Goal: Obtain resource: Obtain resource

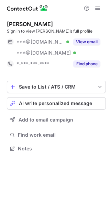
scroll to position [144, 110]
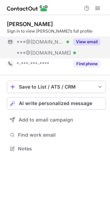
click at [85, 38] on button "View email" at bounding box center [86, 41] width 27 height 7
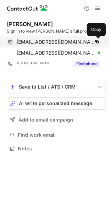
click at [97, 41] on span at bounding box center [96, 41] width 5 height 5
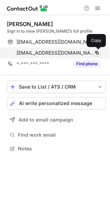
click at [95, 53] on span at bounding box center [96, 52] width 5 height 5
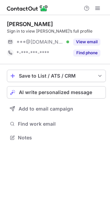
scroll to position [133, 110]
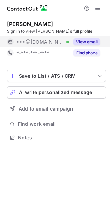
click at [97, 40] on button "View email" at bounding box center [86, 41] width 27 height 7
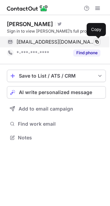
click at [95, 43] on span at bounding box center [96, 41] width 5 height 5
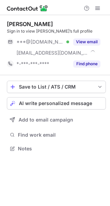
scroll to position [144, 110]
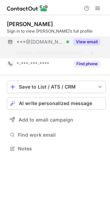
click at [84, 41] on button "View email" at bounding box center [86, 41] width 27 height 7
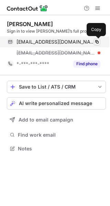
click at [95, 42] on span at bounding box center [96, 41] width 5 height 5
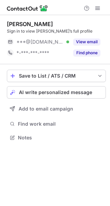
scroll to position [133, 110]
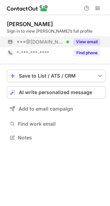
click at [87, 41] on button "View email" at bounding box center [86, 41] width 27 height 7
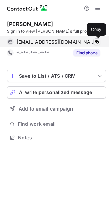
click at [98, 42] on span at bounding box center [96, 41] width 5 height 5
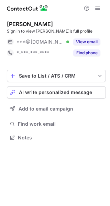
scroll to position [133, 110]
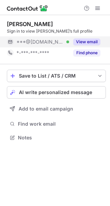
click at [84, 39] on button "View email" at bounding box center [86, 41] width 27 height 7
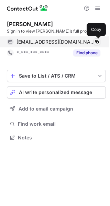
click at [98, 42] on span at bounding box center [96, 41] width 5 height 5
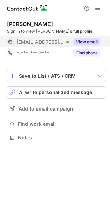
scroll to position [133, 110]
click at [92, 41] on button "View email" at bounding box center [86, 41] width 27 height 7
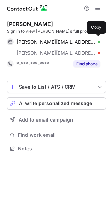
scroll to position [144, 110]
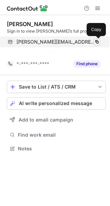
click at [99, 41] on span at bounding box center [96, 41] width 5 height 5
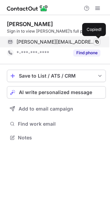
scroll to position [133, 110]
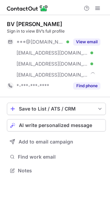
scroll to position [166, 110]
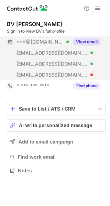
click at [92, 41] on button "View email" at bounding box center [86, 41] width 27 height 7
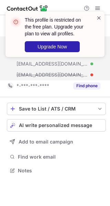
click at [98, 17] on span at bounding box center [98, 17] width 5 height 7
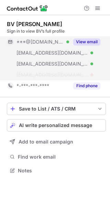
click at [88, 41] on button "View email" at bounding box center [86, 41] width 27 height 7
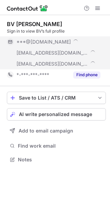
scroll to position [155, 110]
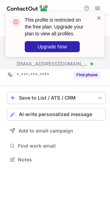
click at [99, 18] on span at bounding box center [98, 17] width 5 height 7
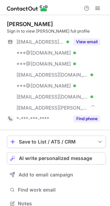
scroll to position [199, 105]
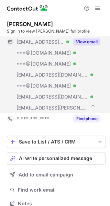
click at [89, 38] on div "View email" at bounding box center [84, 41] width 31 height 11
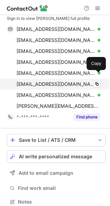
scroll to position [0, 0]
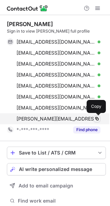
click at [97, 118] on span at bounding box center [96, 118] width 5 height 5
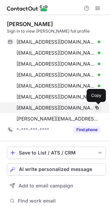
click at [97, 109] on span at bounding box center [96, 107] width 5 height 5
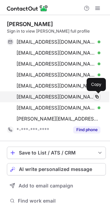
click at [96, 99] on span at bounding box center [96, 96] width 5 height 5
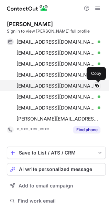
click at [95, 83] on span at bounding box center [96, 85] width 5 height 5
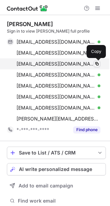
click at [96, 63] on span at bounding box center [96, 63] width 5 height 5
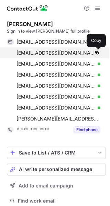
click at [96, 52] on span at bounding box center [96, 52] width 5 height 5
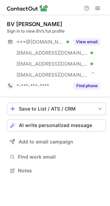
scroll to position [166, 110]
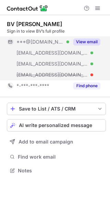
click at [90, 41] on button "View email" at bounding box center [86, 41] width 27 height 7
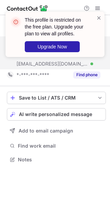
scroll to position [155, 110]
click at [100, 17] on span at bounding box center [98, 17] width 5 height 7
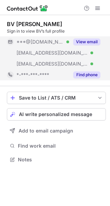
click at [82, 76] on button "Find phone" at bounding box center [86, 74] width 27 height 7
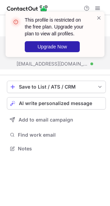
scroll to position [144, 110]
click at [99, 17] on span at bounding box center [98, 17] width 5 height 7
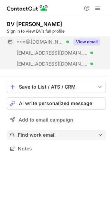
click at [40, 131] on button "Find work email" at bounding box center [56, 135] width 99 height 10
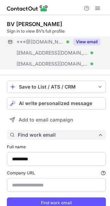
scroll to position [217, 105]
type input "**********"
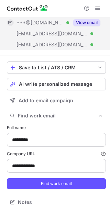
scroll to position [26, 0]
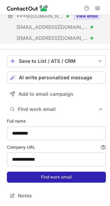
click at [54, 176] on button "Find work email" at bounding box center [56, 177] width 99 height 11
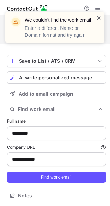
click at [101, 18] on span at bounding box center [98, 17] width 5 height 7
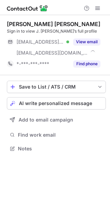
scroll to position [144, 110]
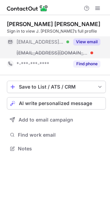
click at [95, 41] on button "View email" at bounding box center [86, 41] width 27 height 7
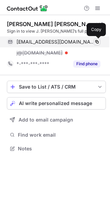
click at [94, 42] on span at bounding box center [96, 41] width 5 height 5
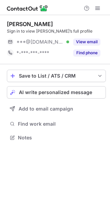
scroll to position [133, 110]
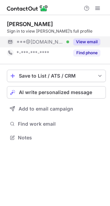
click at [90, 37] on div "View email" at bounding box center [84, 41] width 31 height 11
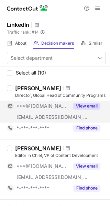
click at [89, 105] on button "View email" at bounding box center [86, 106] width 27 height 7
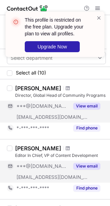
click at [86, 164] on button "View email" at bounding box center [86, 166] width 27 height 7
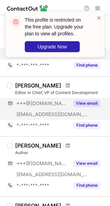
scroll to position [86, 0]
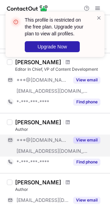
click at [90, 141] on button "View email" at bounding box center [86, 140] width 27 height 7
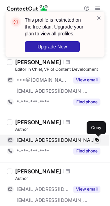
click at [96, 139] on span at bounding box center [96, 139] width 5 height 5
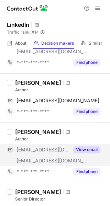
scroll to position [126, 0]
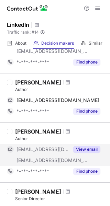
click at [88, 147] on button "View email" at bounding box center [86, 149] width 27 height 7
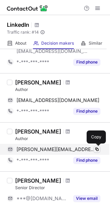
click at [98, 147] on span at bounding box center [96, 149] width 5 height 5
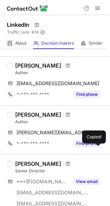
scroll to position [143, 0]
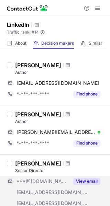
click at [86, 179] on button "View email" at bounding box center [86, 181] width 27 height 7
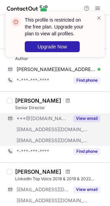
scroll to position [214, 0]
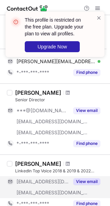
click at [89, 180] on button "View email" at bounding box center [86, 181] width 27 height 7
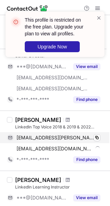
scroll to position [261, 0]
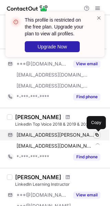
click at [97, 135] on span at bounding box center [96, 134] width 5 height 5
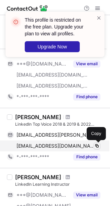
click at [99, 147] on span at bounding box center [96, 145] width 5 height 5
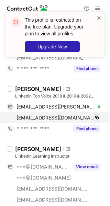
scroll to position [305, 0]
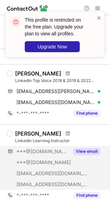
click at [86, 151] on button "View email" at bounding box center [86, 151] width 27 height 7
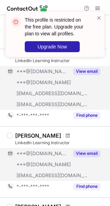
scroll to position [393, 0]
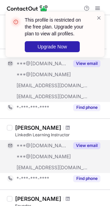
click at [86, 150] on div "View email" at bounding box center [84, 145] width 31 height 11
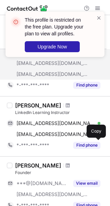
scroll to position [415, 0]
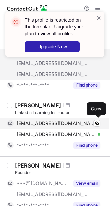
click at [98, 120] on div "helenrmwall@gmail.com Verified Copy" at bounding box center [53, 123] width 93 height 11
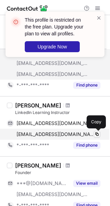
click at [95, 132] on span at bounding box center [96, 134] width 5 height 5
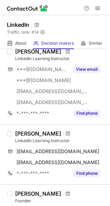
scroll to position [371, 0]
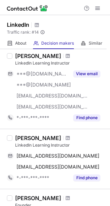
drag, startPoint x: 105, startPoint y: 152, endPoint x: 107, endPoint y: 157, distance: 6.0
click at [107, 157] on div "Select department Select all (10) Katie Carroll Director, Global Head of Commun…" at bounding box center [55, 127] width 110 height 157
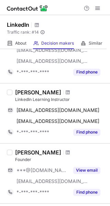
scroll to position [418, 0]
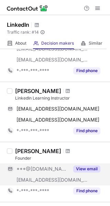
click at [94, 168] on button "View email" at bounding box center [86, 169] width 27 height 7
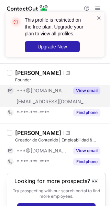
scroll to position [503, 0]
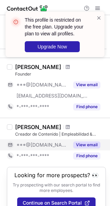
click at [84, 142] on button "View email" at bounding box center [86, 145] width 27 height 7
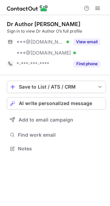
scroll to position [144, 110]
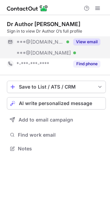
click at [95, 39] on button "View email" at bounding box center [86, 41] width 27 height 7
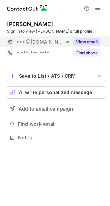
scroll to position [133, 110]
click at [88, 38] on button "View email" at bounding box center [86, 41] width 27 height 7
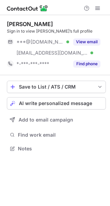
scroll to position [144, 110]
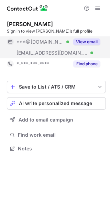
click at [84, 40] on button "View email" at bounding box center [86, 41] width 27 height 7
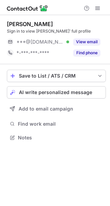
scroll to position [133, 110]
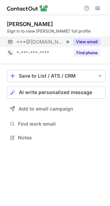
click at [85, 38] on div "View email" at bounding box center [84, 41] width 31 height 11
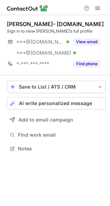
scroll to position [144, 110]
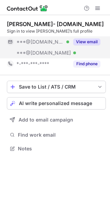
click at [88, 39] on button "View email" at bounding box center [86, 41] width 27 height 7
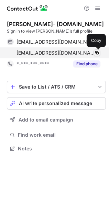
click at [99, 55] on span at bounding box center [96, 52] width 5 height 5
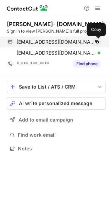
click at [97, 40] on span at bounding box center [96, 41] width 5 height 5
